Goal: Task Accomplishment & Management: Complete application form

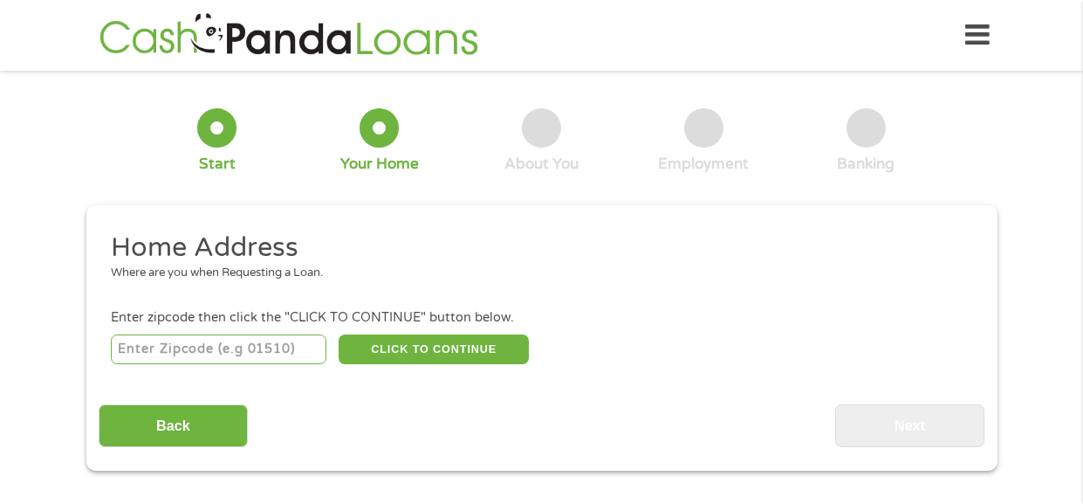
click at [168, 346] on input "number" at bounding box center [219, 349] width 216 height 30
type input "79416"
click at [408, 346] on button "CLICK TO CONTINUE" at bounding box center [434, 349] width 190 height 30
type input "79416"
type input "Lubbock"
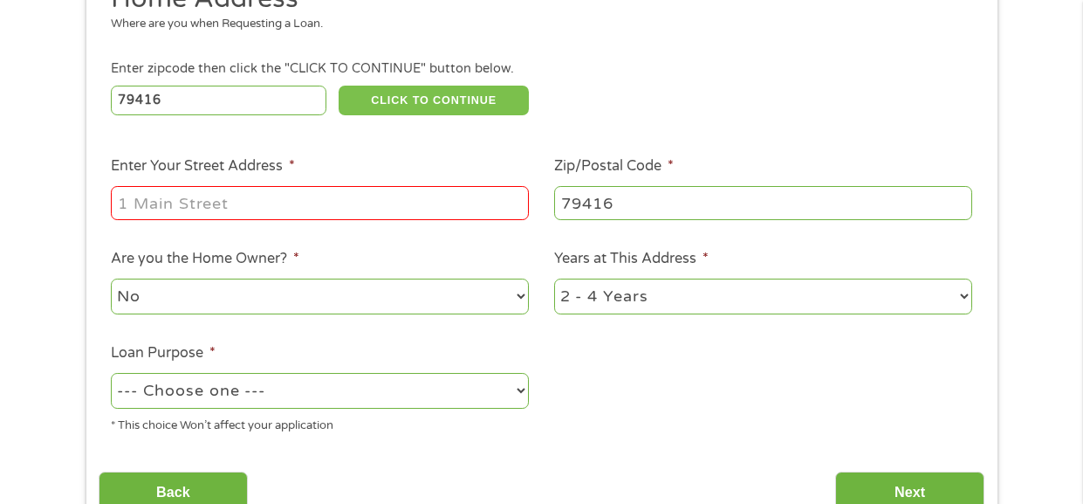
scroll to position [250, 0]
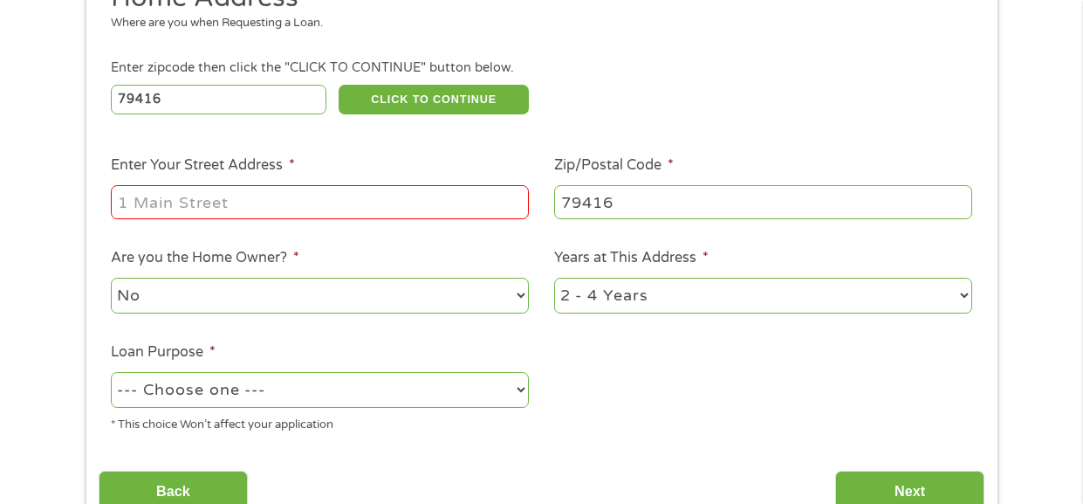
click at [129, 202] on input "Enter Your Street Address *" at bounding box center [320, 201] width 418 height 33
type input "[STREET_ADDRESS]"
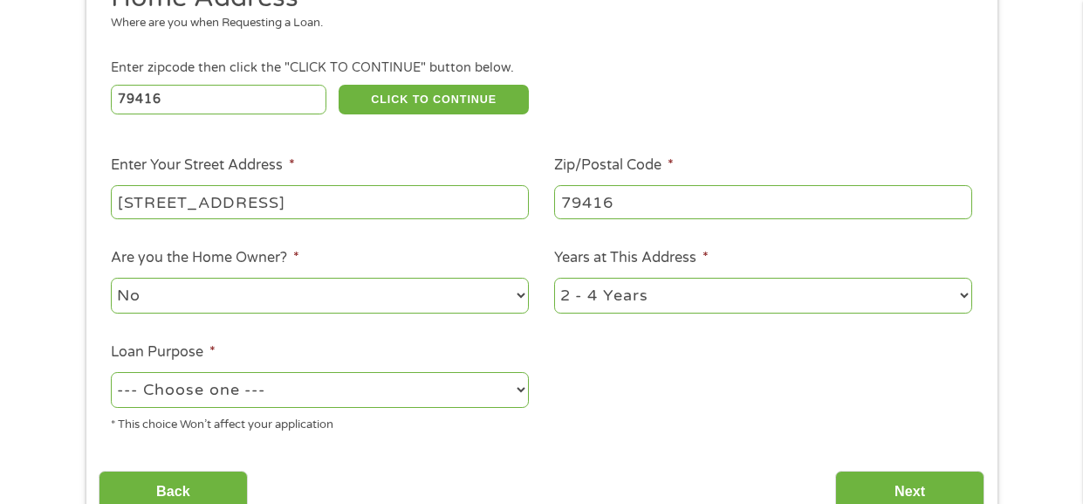
click at [519, 386] on select "--- Choose one --- Pay Bills Debt Consolidation Home Improvement Major Purchase…" at bounding box center [320, 390] width 418 height 36
select select "medicalexpenses"
click at [111, 372] on select "--- Choose one --- Pay Bills Debt Consolidation Home Improvement Major Purchase…" at bounding box center [320, 390] width 418 height 36
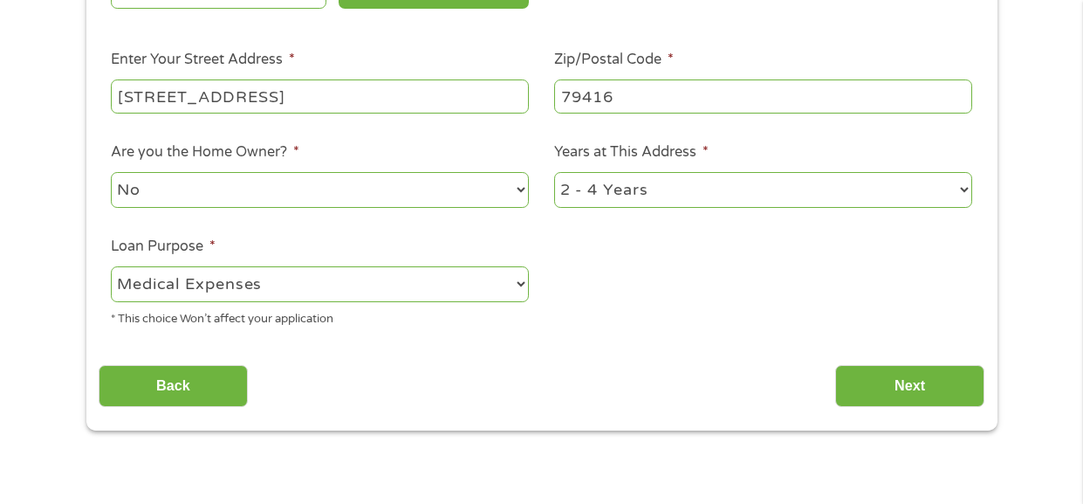
scroll to position [359, 0]
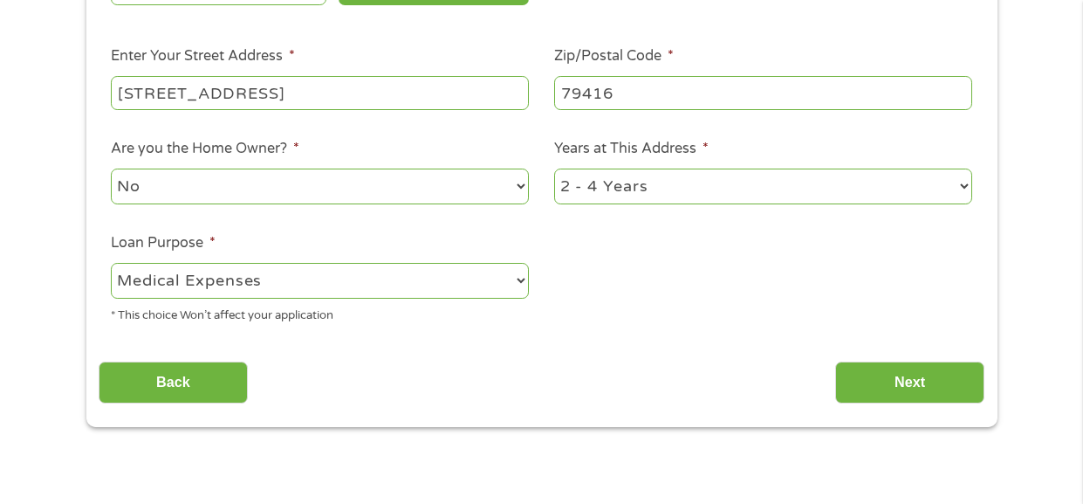
click at [966, 186] on select "1 Year or less 1 - 2 Years 2 - 4 Years Over 4 Years" at bounding box center [763, 186] width 418 height 36
select select "60months"
click at [554, 168] on select "1 Year or less 1 - 2 Years 2 - 4 Years Over 4 Years" at bounding box center [763, 186] width 418 height 36
click at [898, 385] on input "Next" at bounding box center [909, 382] width 149 height 43
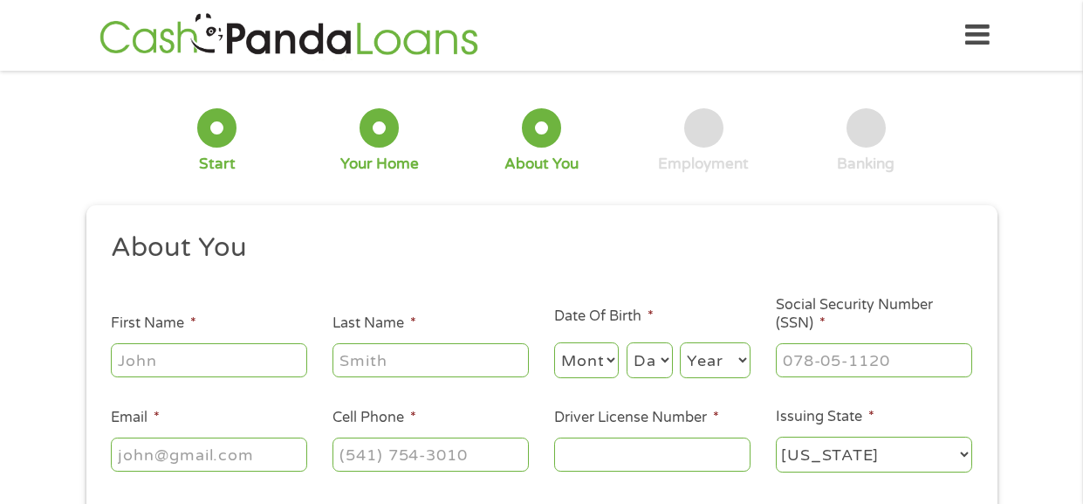
scroll to position [7, 7]
